Goal: Task Accomplishment & Management: Use online tool/utility

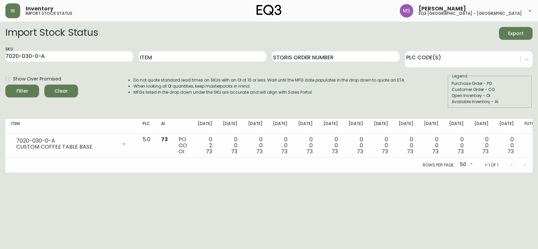
click at [2, 111] on main "Import Stock Status Export SKU 7020-030-0-A Item Storis Order Number PLC Code(s…" at bounding box center [269, 97] width 538 height 151
drag, startPoint x: 63, startPoint y: 56, endPoint x: 0, endPoint y: 56, distance: 63.2
click at [0, 56] on main "Import Stock Status Export SKU 7020-030-0-A Item Storis Order Number PLC Code(s…" at bounding box center [269, 97] width 538 height 151
paste input "[PHONE_NUMBER]"
click at [14, 92] on span "Filter" at bounding box center [22, 91] width 23 height 8
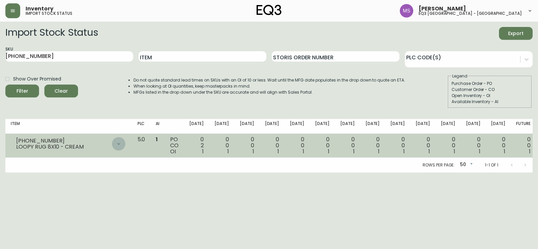
click at [121, 144] on icon at bounding box center [118, 143] width 5 height 5
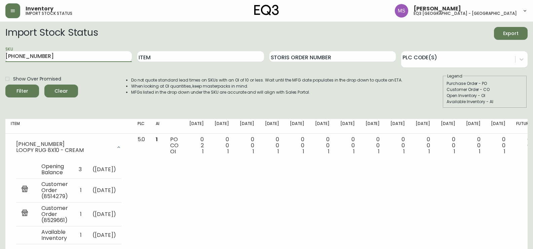
drag, startPoint x: 0, startPoint y: 59, endPoint x: 119, endPoint y: 60, distance: 119.1
click at [8, 61] on input "[PHONE_NUMBER]" at bounding box center [68, 56] width 126 height 11
type input "1"
click at [188, 54] on input "Item" at bounding box center [200, 56] width 126 height 11
type input "NOMAD"
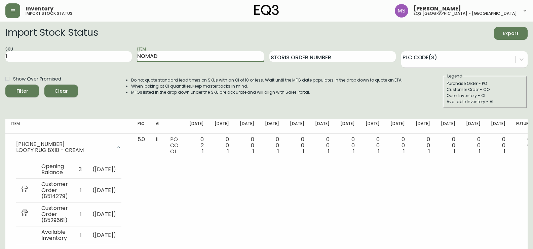
click at [5, 84] on button "Filter" at bounding box center [22, 90] width 34 height 13
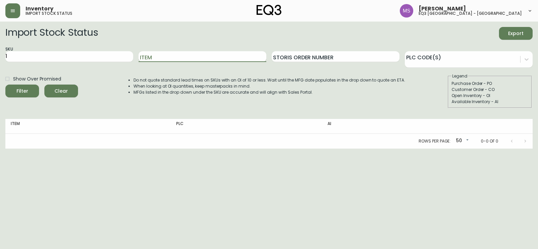
click at [189, 58] on input "Item" at bounding box center [203, 56] width 128 height 11
click at [77, 61] on input "1" at bounding box center [69, 56] width 128 height 11
click at [186, 51] on div "Item" at bounding box center [203, 57] width 128 height 22
click at [185, 56] on input "Item" at bounding box center [203, 56] width 128 height 11
type input "NOMAD"
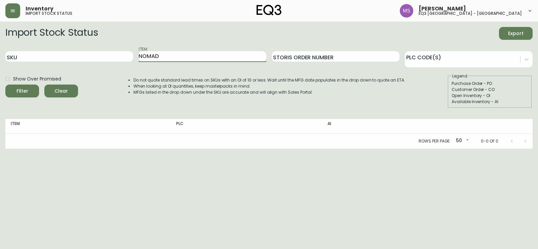
click at [5, 84] on button "Filter" at bounding box center [22, 90] width 34 height 13
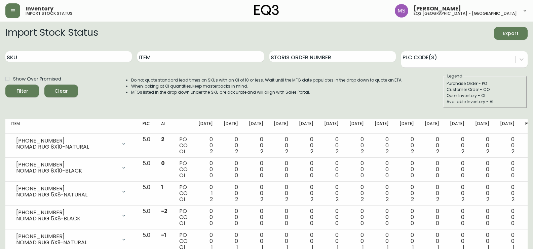
click at [298, 34] on div "Import Stock Status Export" at bounding box center [266, 33] width 522 height 13
drag, startPoint x: 61, startPoint y: 56, endPoint x: 22, endPoint y: 61, distance: 39.3
click at [22, 61] on input "SKU" at bounding box center [68, 56] width 126 height 11
